Goal: Task Accomplishment & Management: Manage account settings

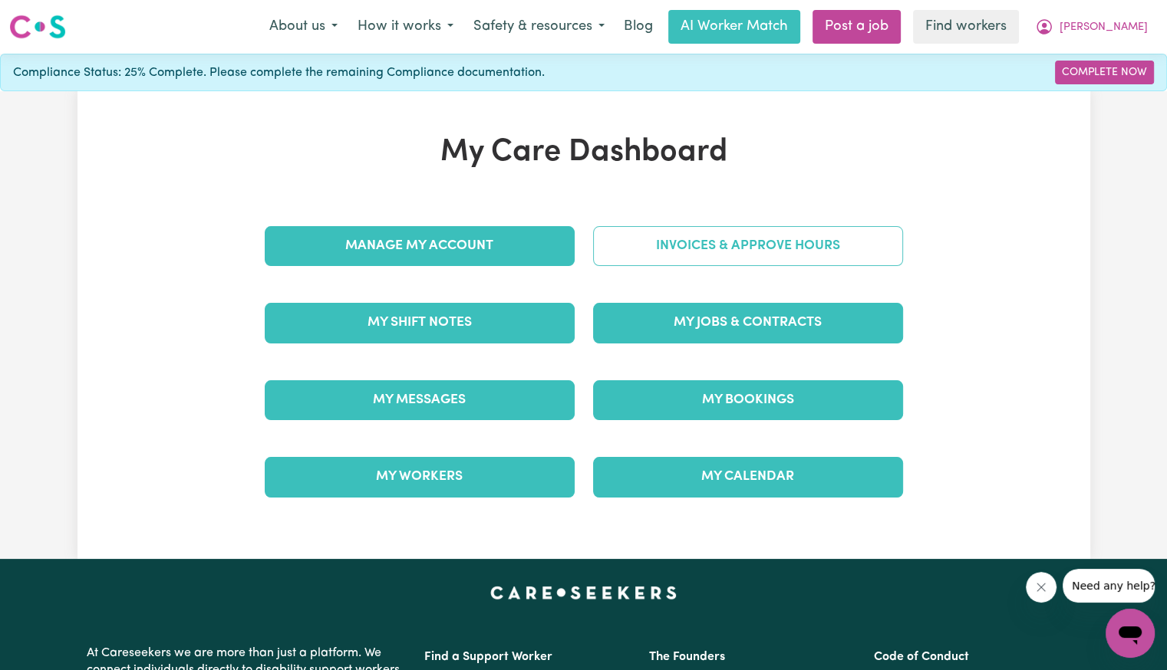
click at [666, 252] on link "Invoices & Approve Hours" at bounding box center [748, 246] width 310 height 40
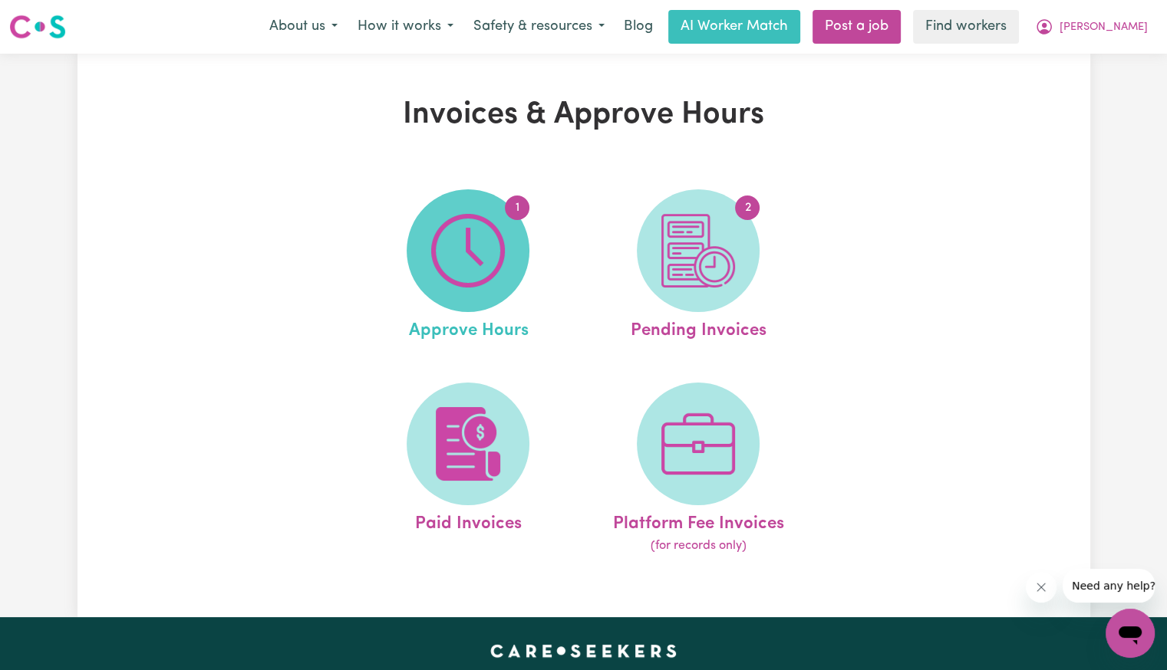
click at [486, 262] on img at bounding box center [468, 251] width 74 height 74
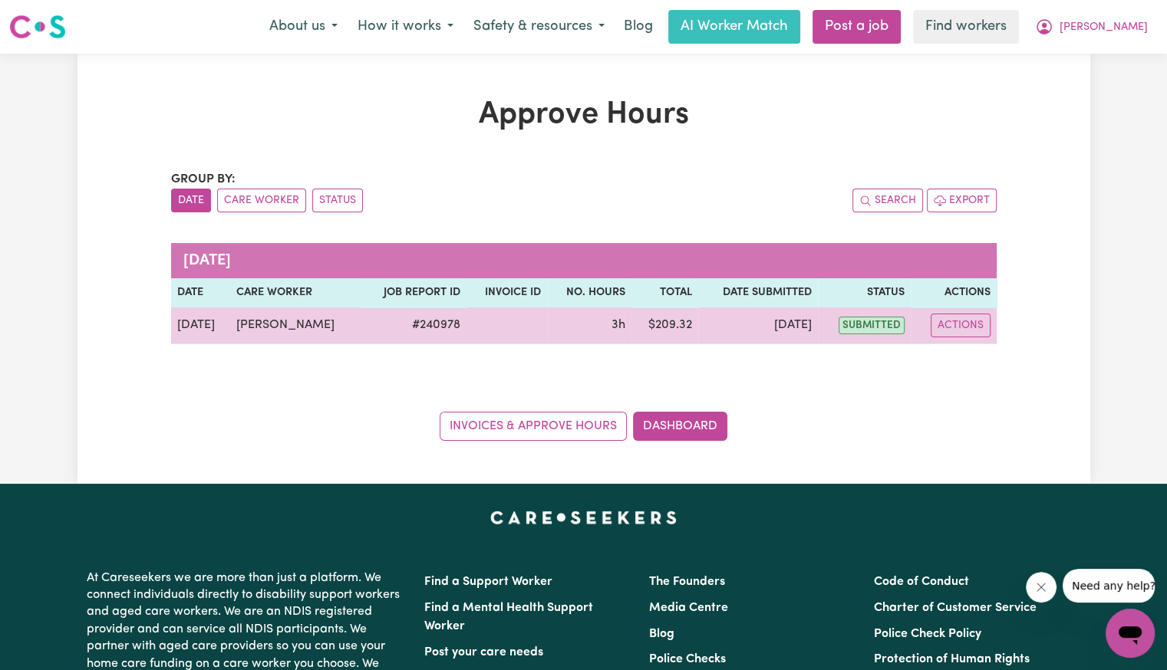
click at [989, 322] on td "Actions" at bounding box center [952, 326] width 85 height 37
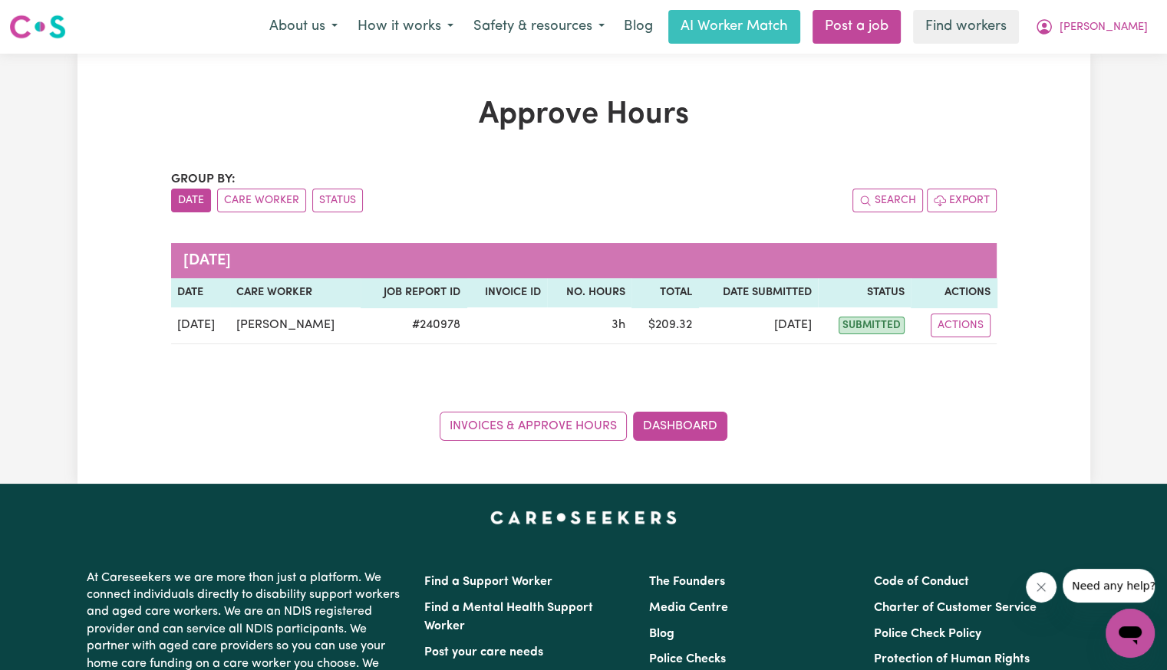
click at [982, 354] on div "Group by: Date Care Worker Status Search Export [DATE] Date Care worker Job Rep…" at bounding box center [583, 305] width 825 height 271
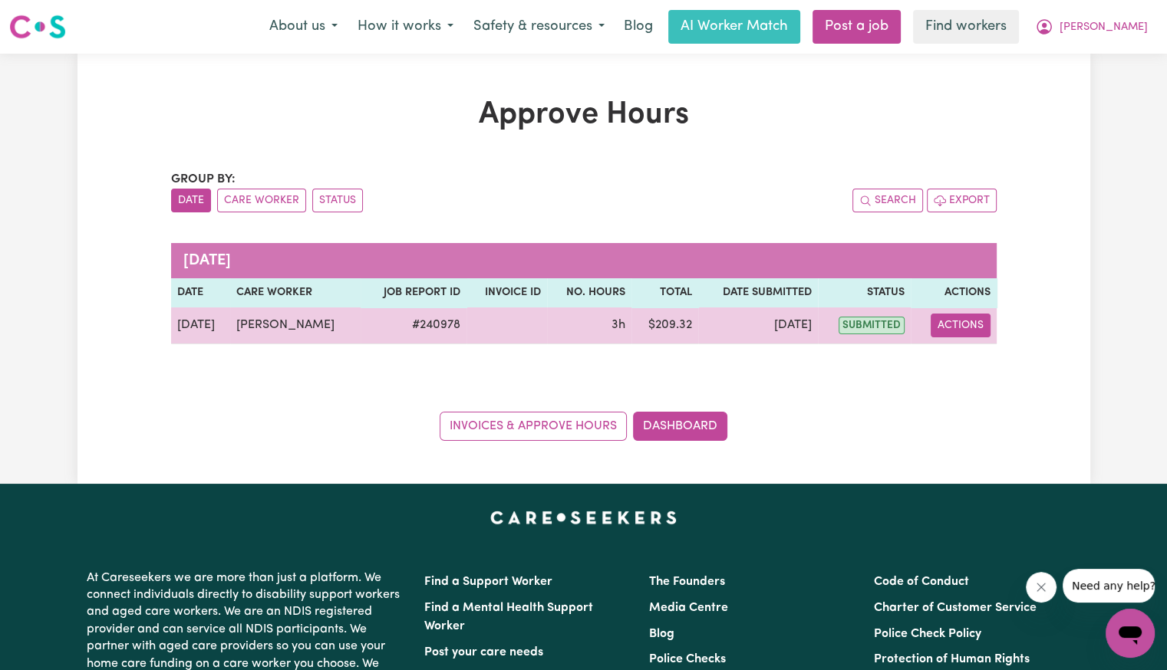
click at [971, 331] on button "Actions" at bounding box center [960, 326] width 60 height 24
click at [974, 355] on link "View Job Report" at bounding box center [999, 360] width 131 height 31
select select "pm"
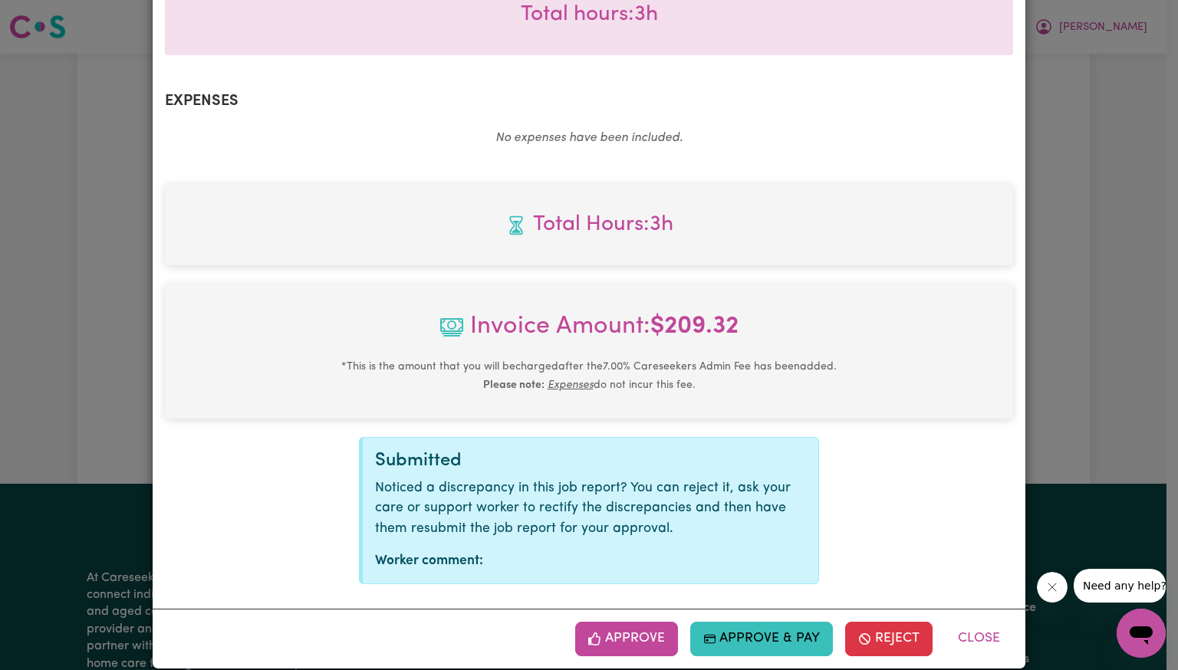
scroll to position [512, 0]
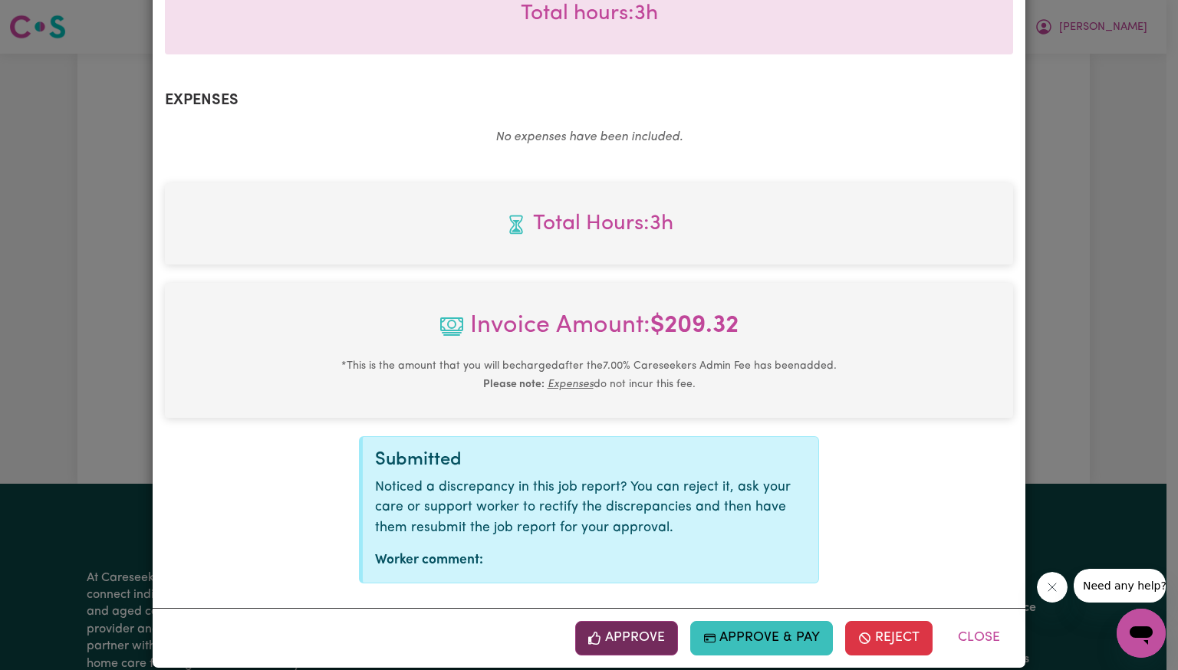
click at [644, 624] on button "Approve" at bounding box center [626, 638] width 103 height 34
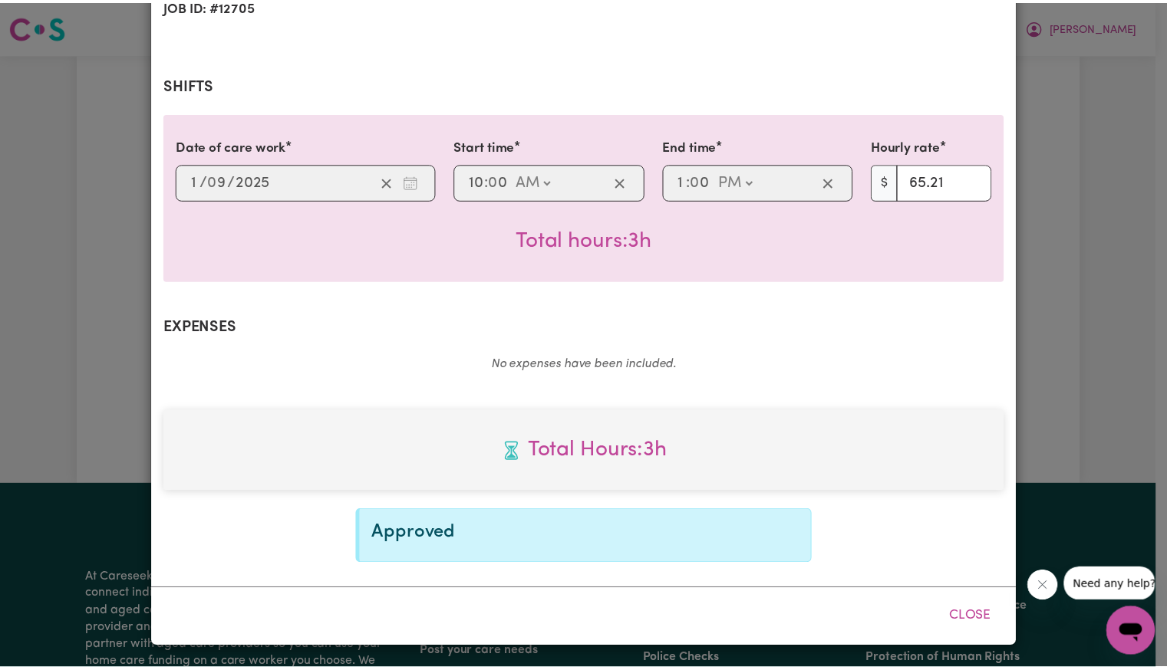
scroll to position [264, 0]
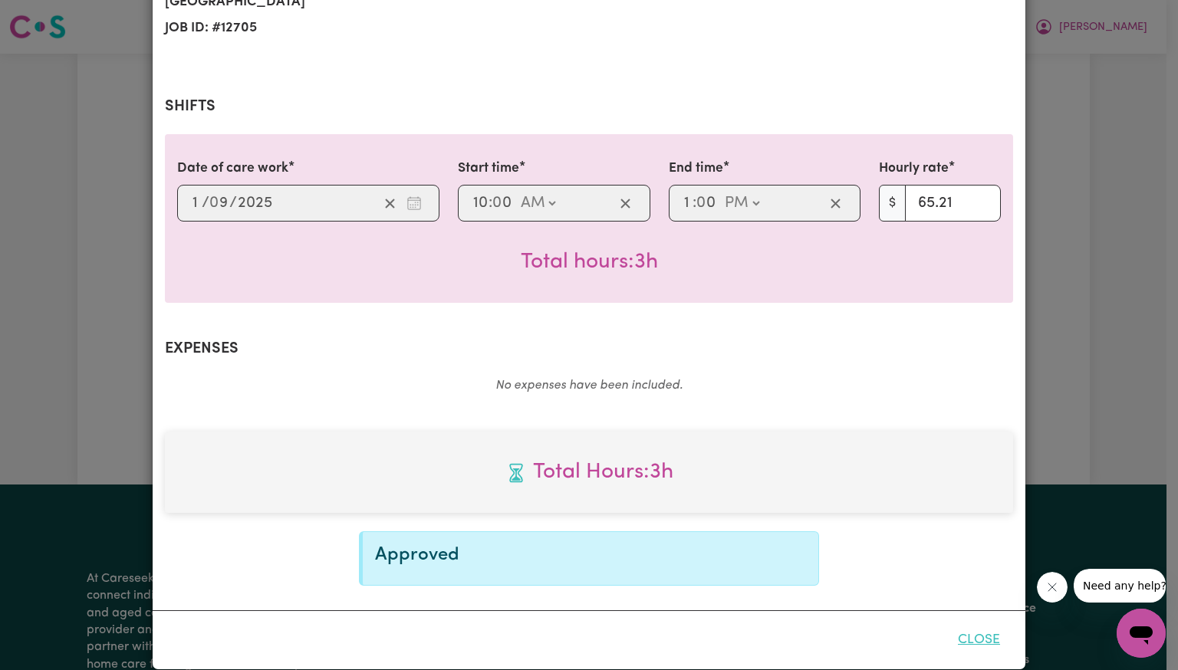
click at [979, 626] on button "Close" at bounding box center [979, 641] width 68 height 34
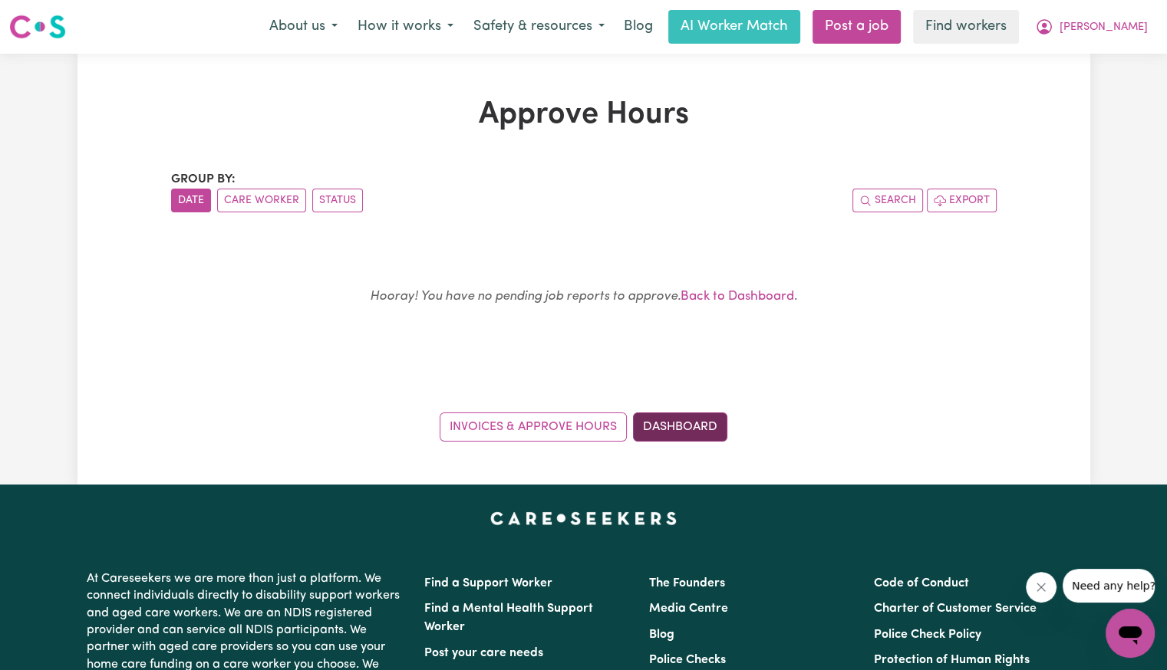
click at [681, 437] on link "Dashboard" at bounding box center [680, 427] width 94 height 29
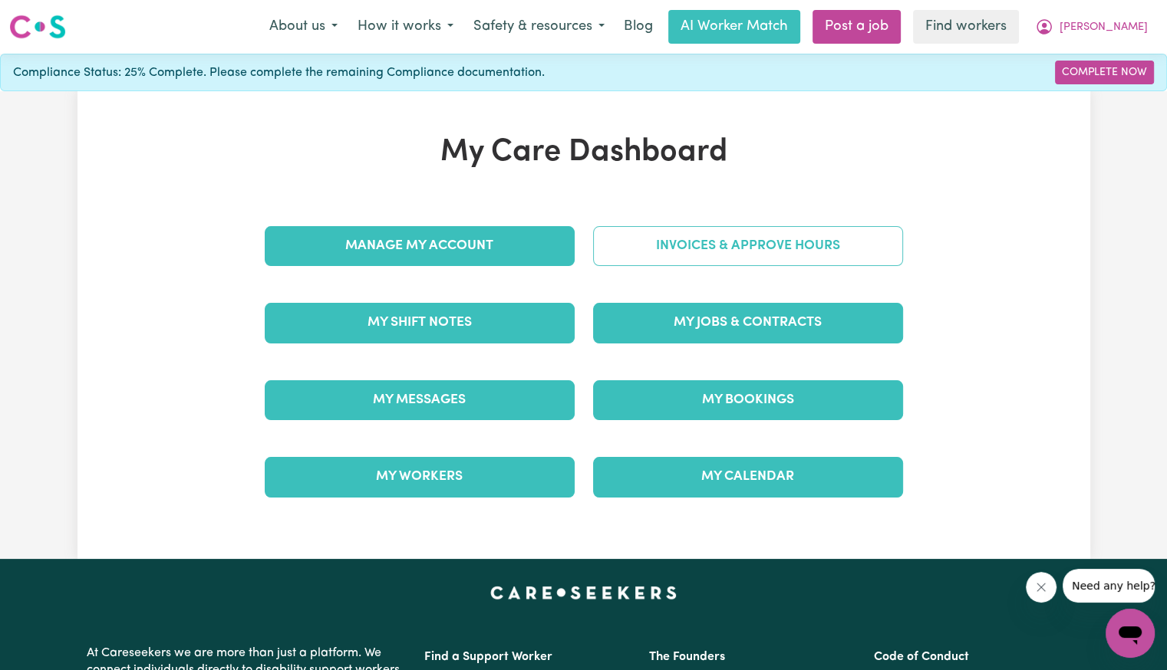
click at [689, 255] on link "Invoices & Approve Hours" at bounding box center [748, 246] width 310 height 40
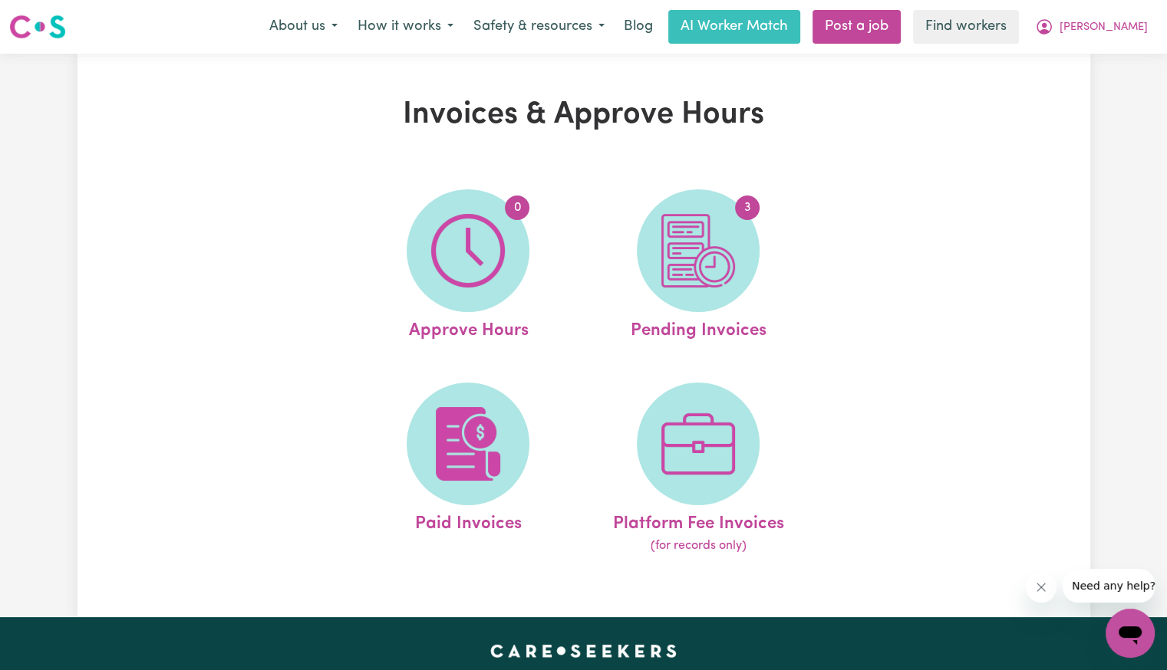
click at [689, 255] on img at bounding box center [698, 251] width 74 height 74
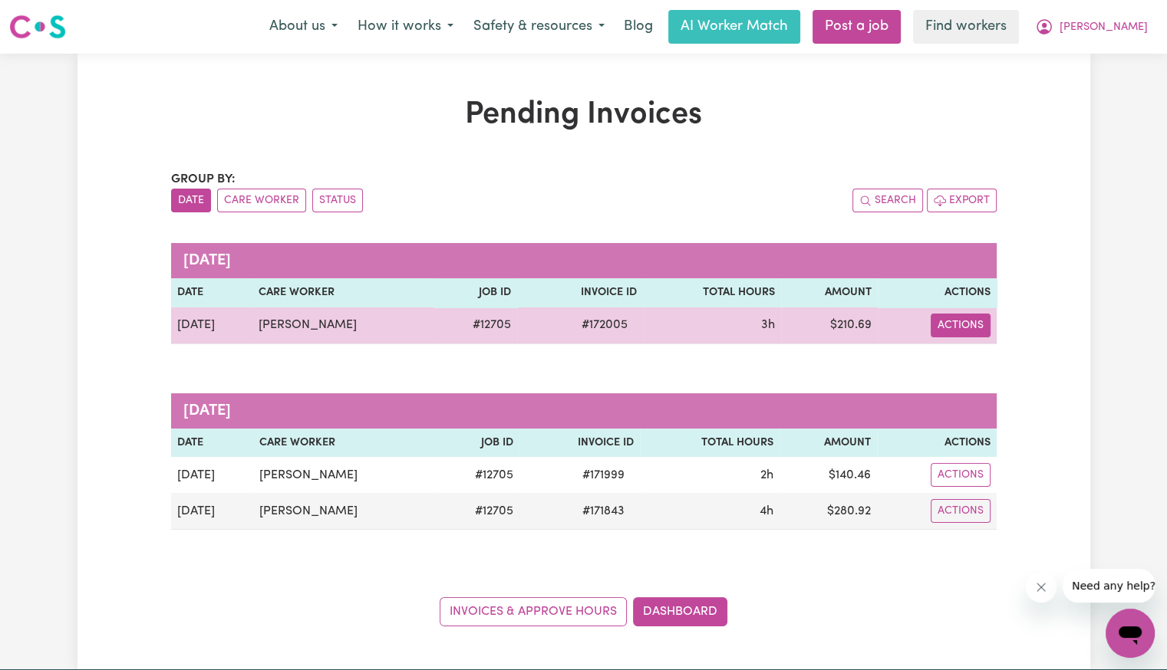
click at [951, 326] on button "Actions" at bounding box center [960, 326] width 60 height 24
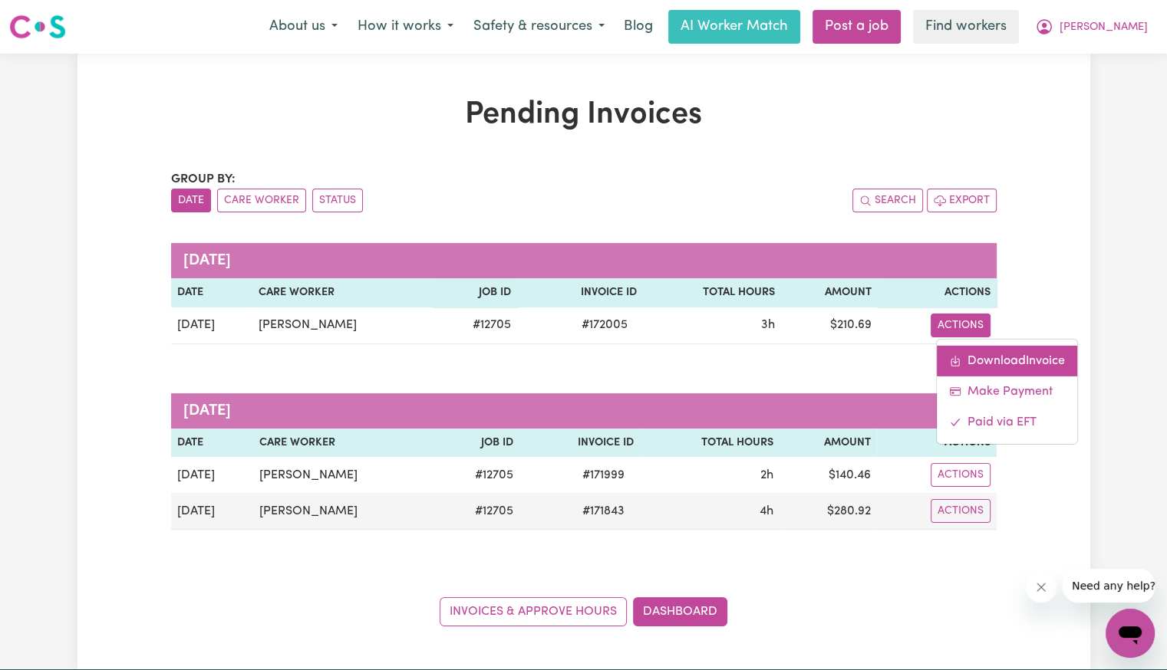
click at [970, 355] on link "Download Invoice" at bounding box center [1007, 360] width 140 height 31
